Goal: Use online tool/utility: Utilize a website feature to perform a specific function

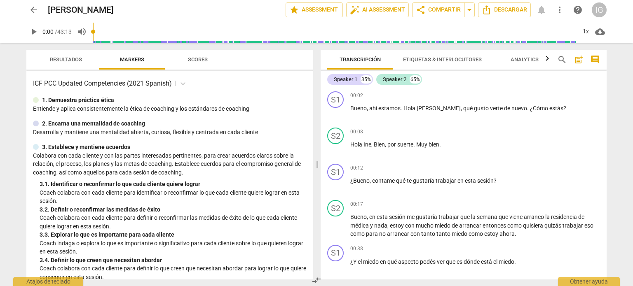
click at [441, 259] on span "ver" at bounding box center [441, 262] width 9 height 7
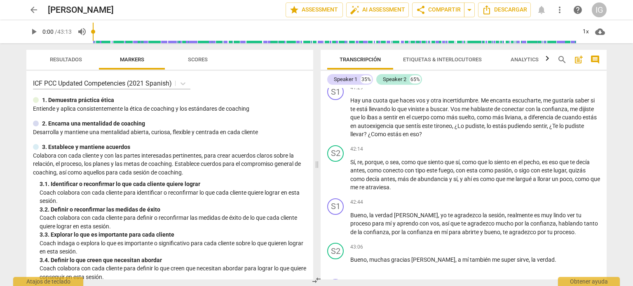
scroll to position [6144, 0]
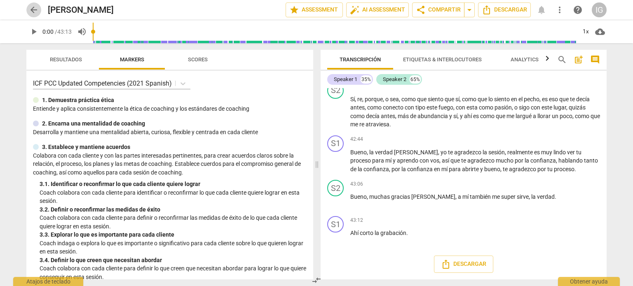
click at [33, 8] on span "arrow_back" at bounding box center [34, 10] width 10 height 10
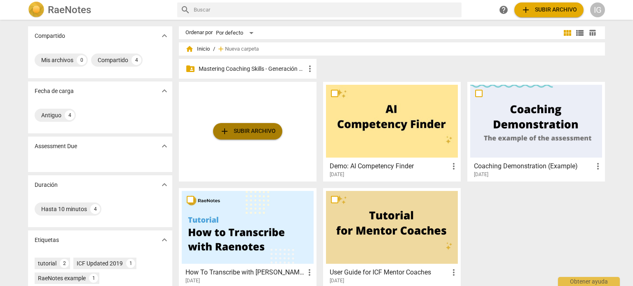
click at [256, 132] on span "add Subir archivo" at bounding box center [248, 132] width 56 height 10
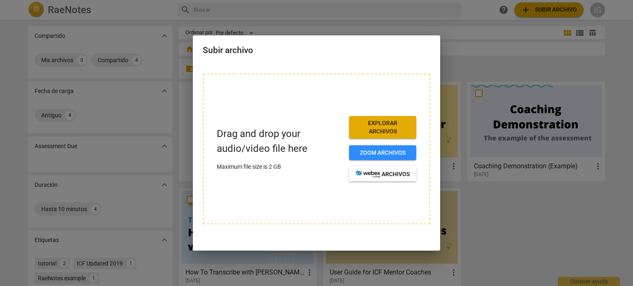
click at [409, 29] on div at bounding box center [316, 143] width 633 height 286
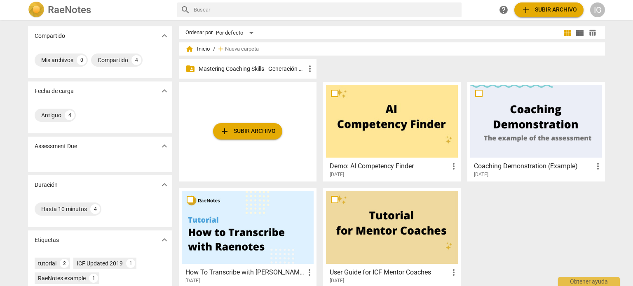
click at [285, 69] on p "Mastering Coaching Skills - Generación 31" at bounding box center [252, 69] width 106 height 9
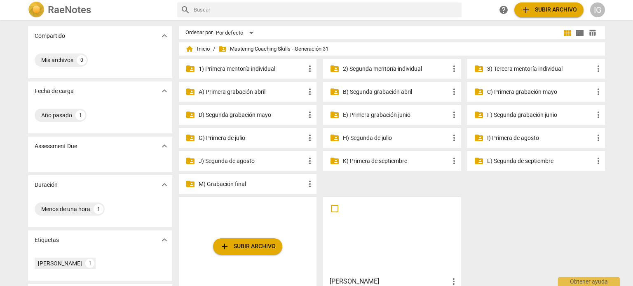
click at [247, 164] on p "J) Segunda de agosto" at bounding box center [252, 161] width 106 height 9
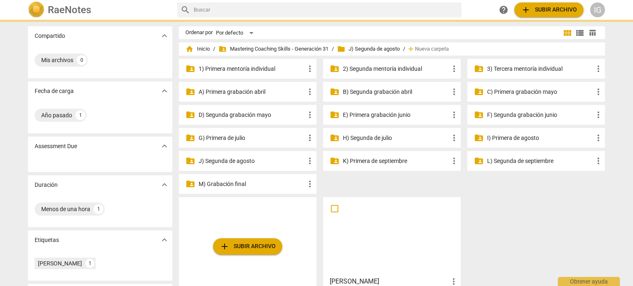
click at [247, 164] on p "J) Segunda de agosto" at bounding box center [252, 161] width 106 height 9
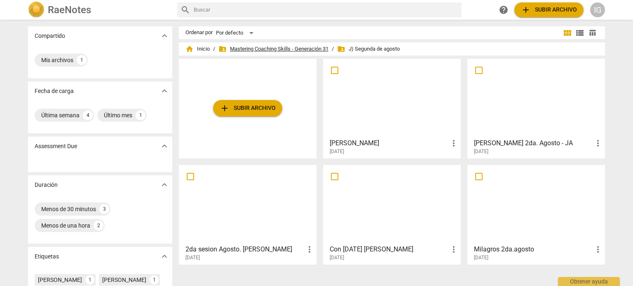
click at [281, 48] on span "folder_shared Mastering Coaching Skills - Generación 31" at bounding box center [273, 49] width 110 height 8
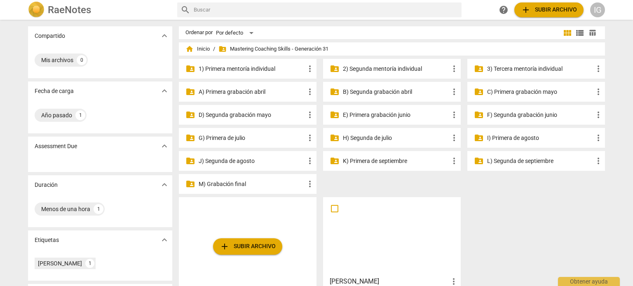
click at [512, 137] on p "I) Primera de agosto" at bounding box center [540, 138] width 106 height 9
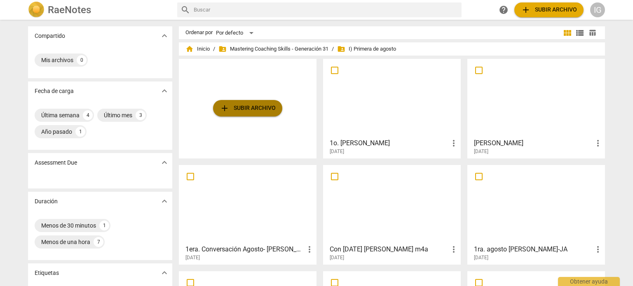
click at [249, 108] on span "add Subir archivo" at bounding box center [248, 108] width 56 height 10
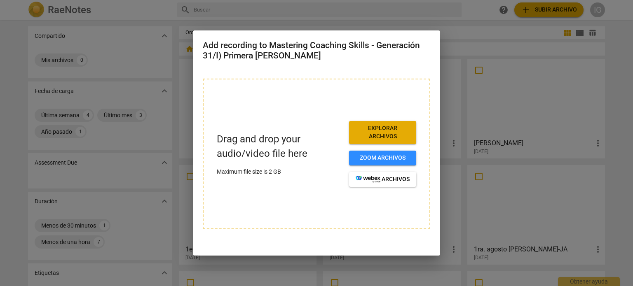
click at [389, 132] on span "Explorar archivos" at bounding box center [383, 132] width 54 height 16
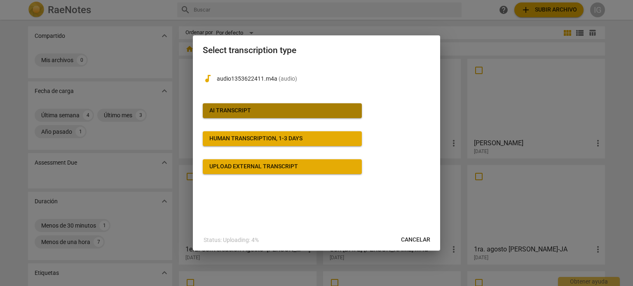
click at [239, 110] on div "AI Transcript" at bounding box center [230, 111] width 42 height 8
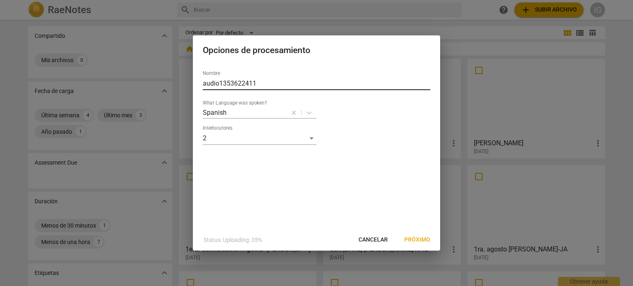
click at [270, 80] on input "audio1353622411" at bounding box center [317, 83] width 228 height 13
type input "a"
type input "[PERSON_NAME]"
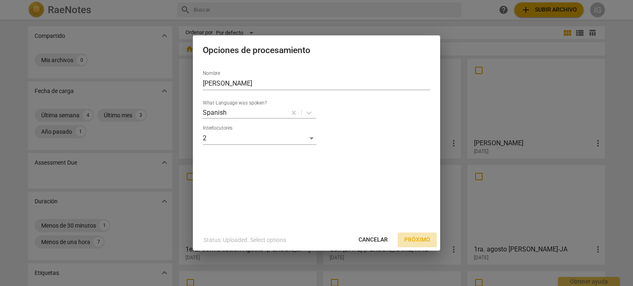
click at [414, 238] on span "Próximo" at bounding box center [417, 240] width 26 height 8
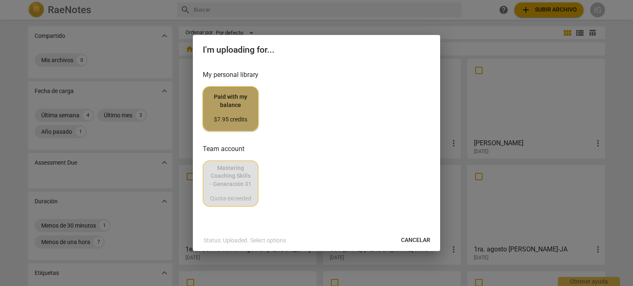
click at [240, 110] on span "Paid with my balance $7.95 credits" at bounding box center [231, 108] width 42 height 31
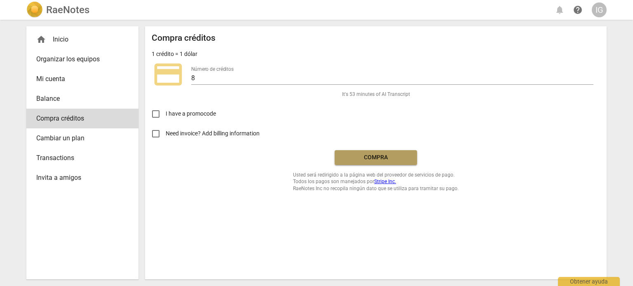
click at [364, 153] on button "Compra" at bounding box center [376, 157] width 82 height 15
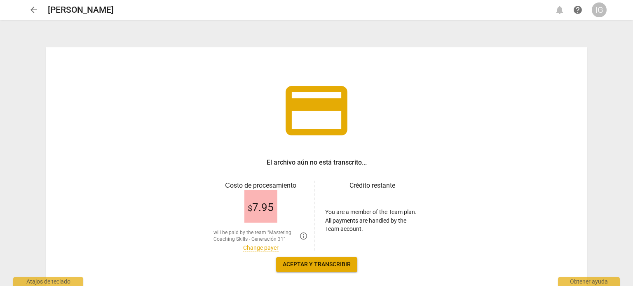
click at [252, 247] on link "Change payer" at bounding box center [260, 248] width 35 height 7
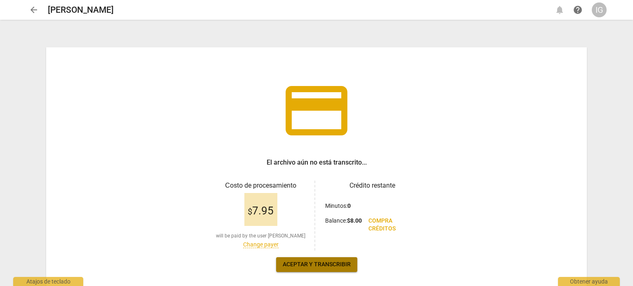
click at [328, 264] on span "Aceptar y transcribir" at bounding box center [317, 265] width 68 height 8
